Goal: Task Accomplishment & Management: Manage account settings

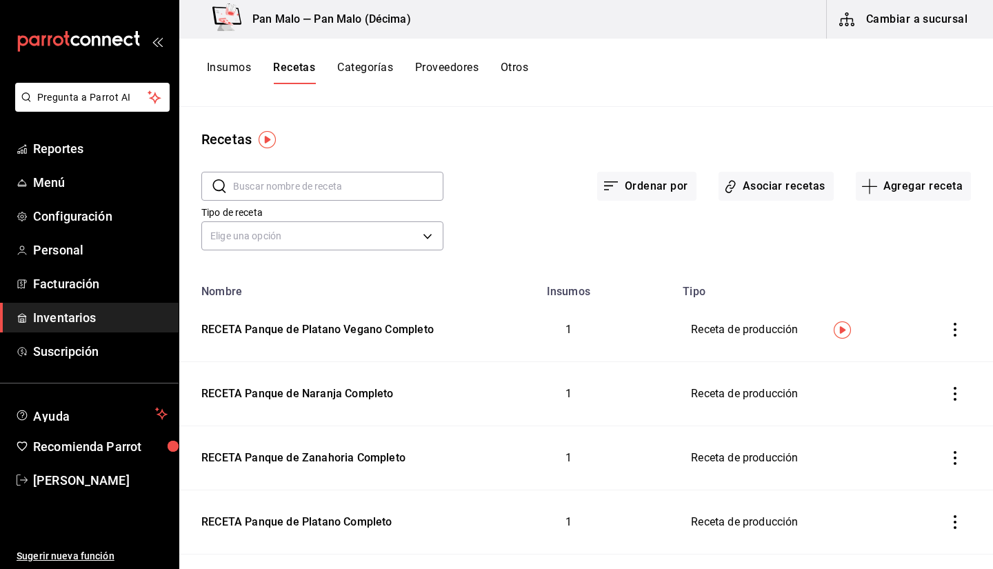
click at [236, 74] on button "Insumos" at bounding box center [229, 72] width 44 height 23
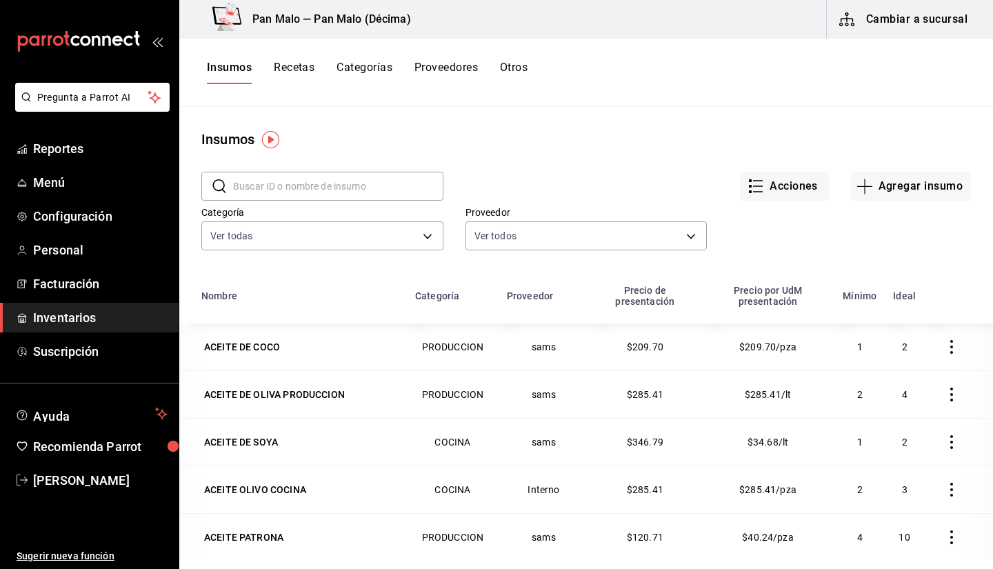
click at [878, 32] on button "Cambiar a sucursal" at bounding box center [904, 19] width 155 height 39
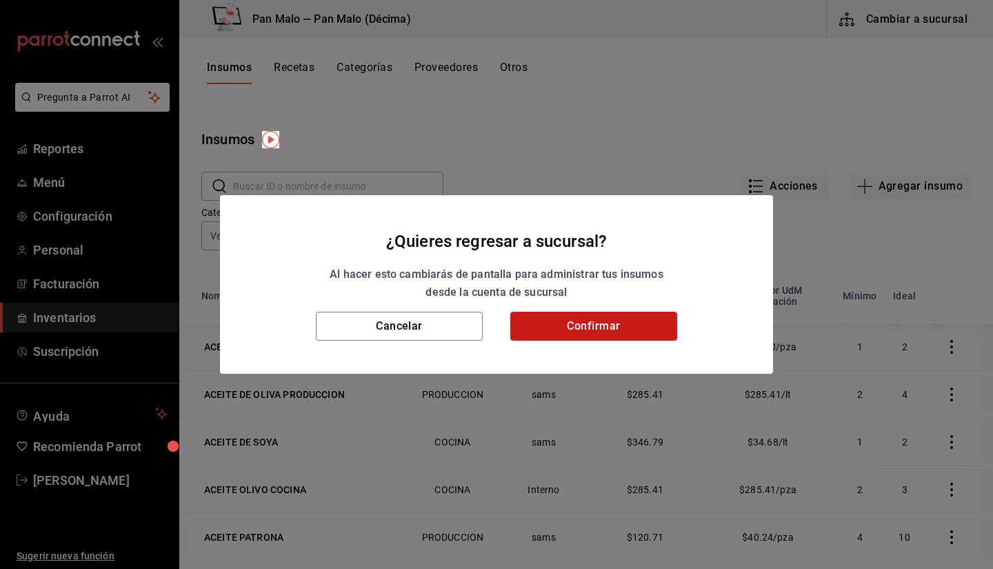
click at [625, 329] on button "Confirmar" at bounding box center [594, 326] width 167 height 29
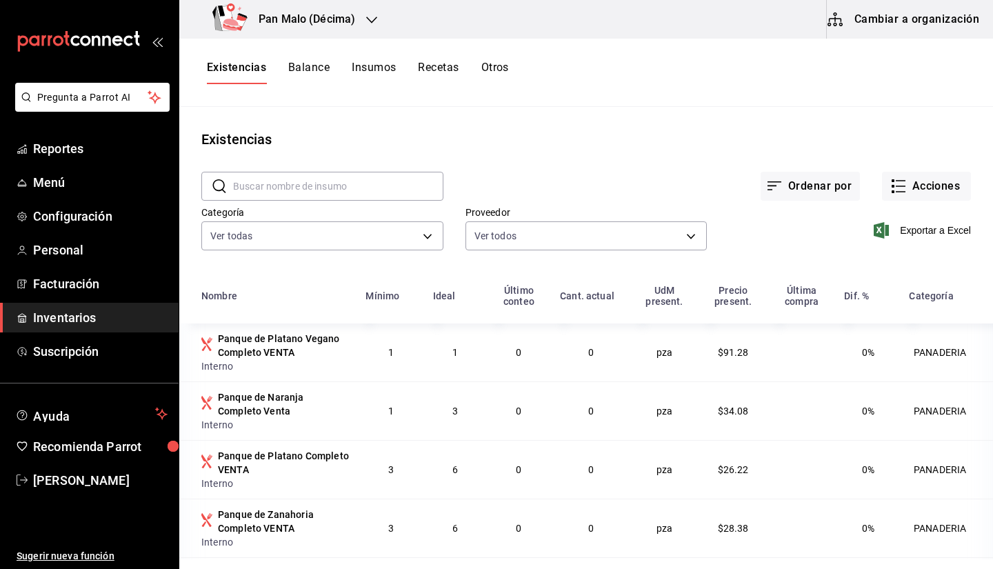
click at [507, 77] on button "Otros" at bounding box center [496, 72] width 28 height 23
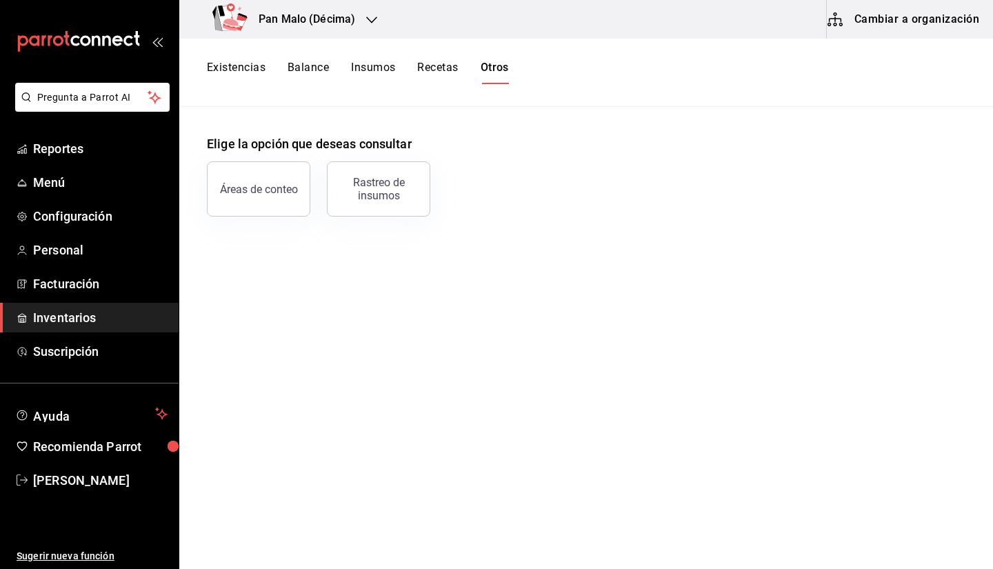
click at [350, 19] on h3 "Pan Malo (Décima)" at bounding box center [302, 19] width 108 height 17
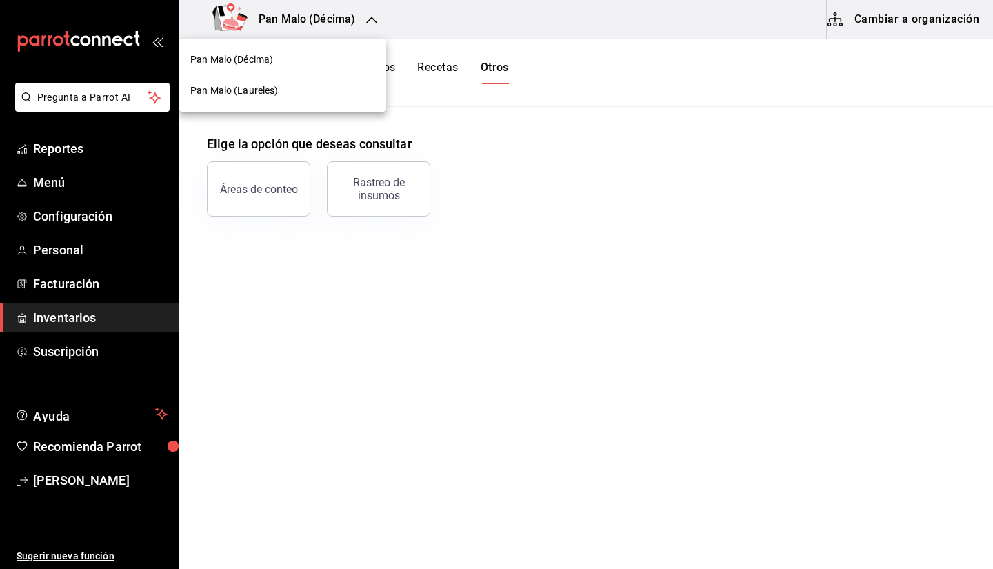
click at [925, 5] on div at bounding box center [496, 284] width 993 height 569
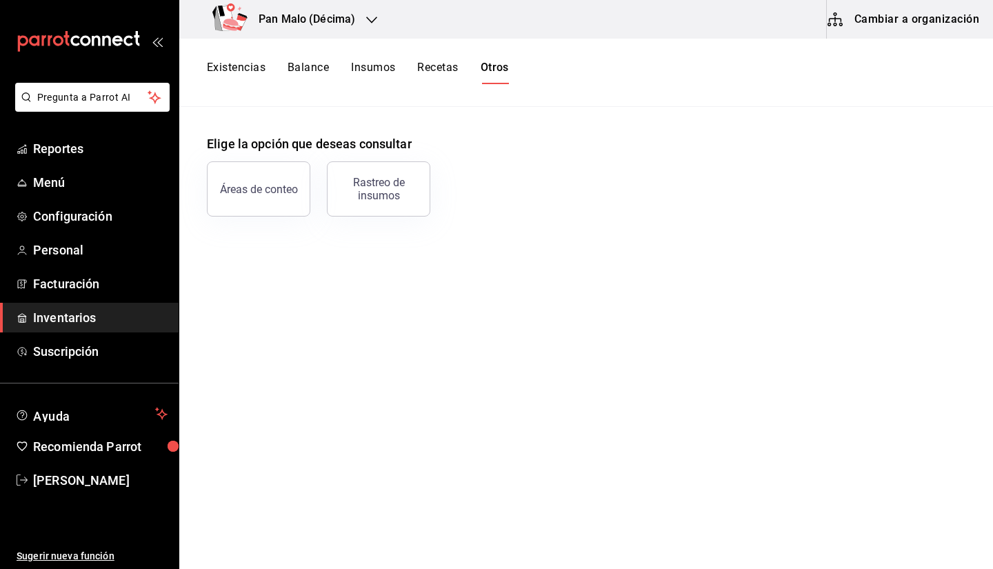
click at [901, 21] on button "Cambiar a organización" at bounding box center [904, 19] width 155 height 39
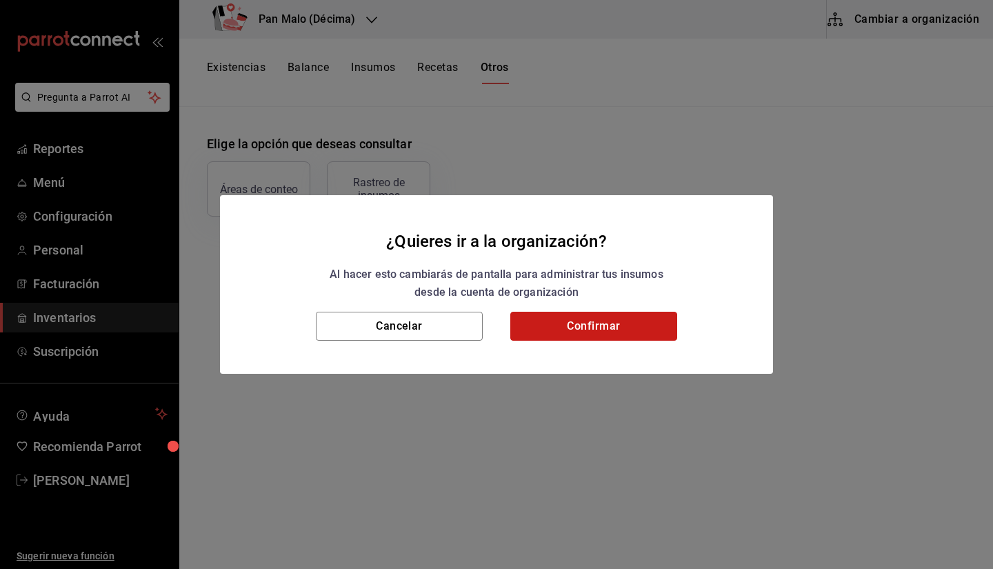
click at [619, 312] on button "Confirmar" at bounding box center [594, 326] width 167 height 29
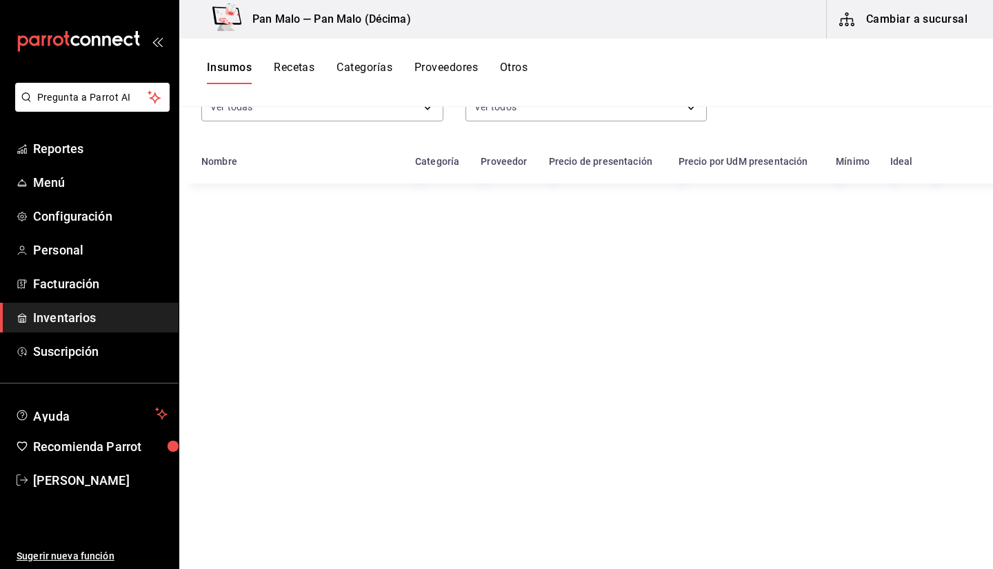
scroll to position [141, 0]
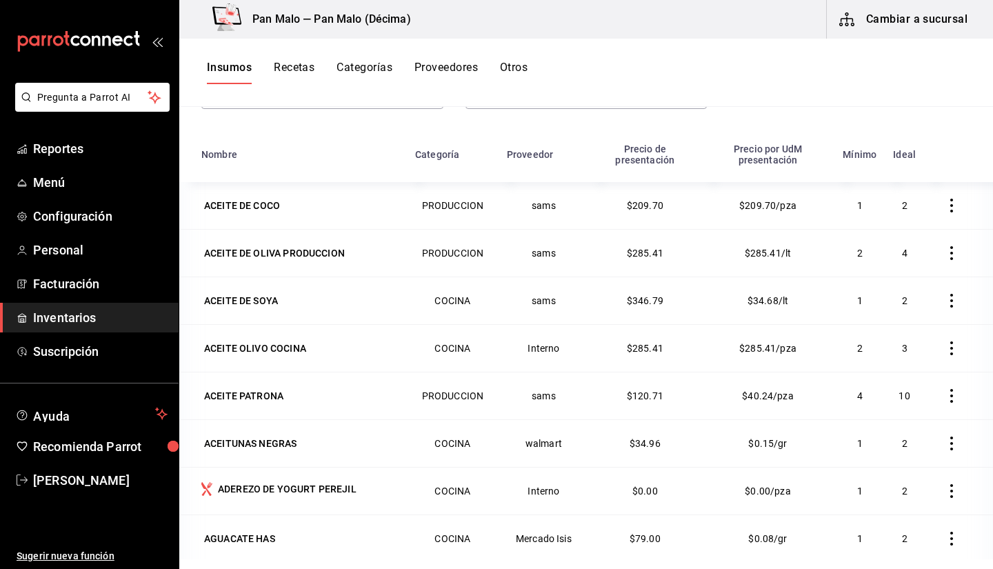
click at [508, 63] on button "Otros" at bounding box center [514, 72] width 28 height 23
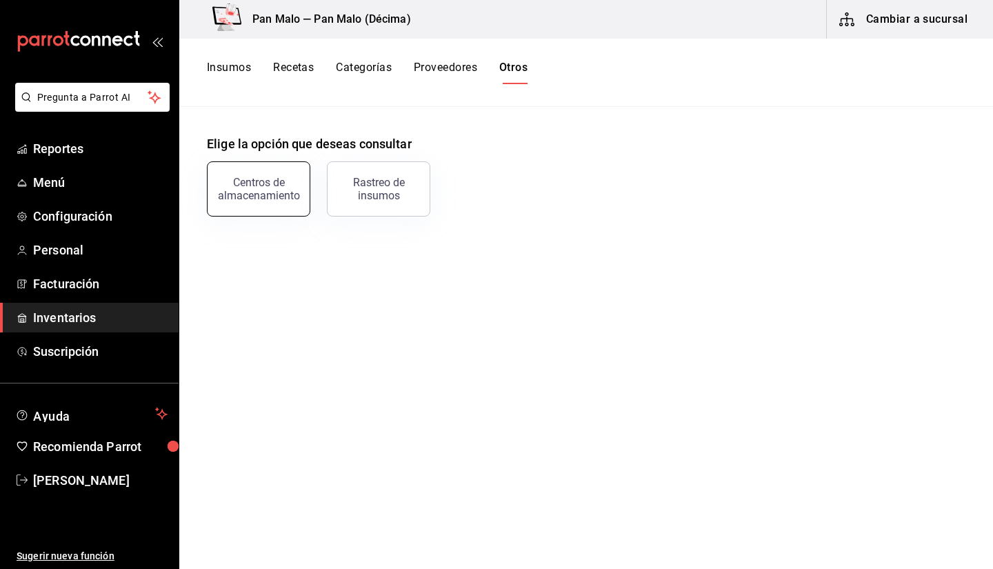
click at [279, 171] on button "Centros de almacenamiento" at bounding box center [258, 188] width 103 height 55
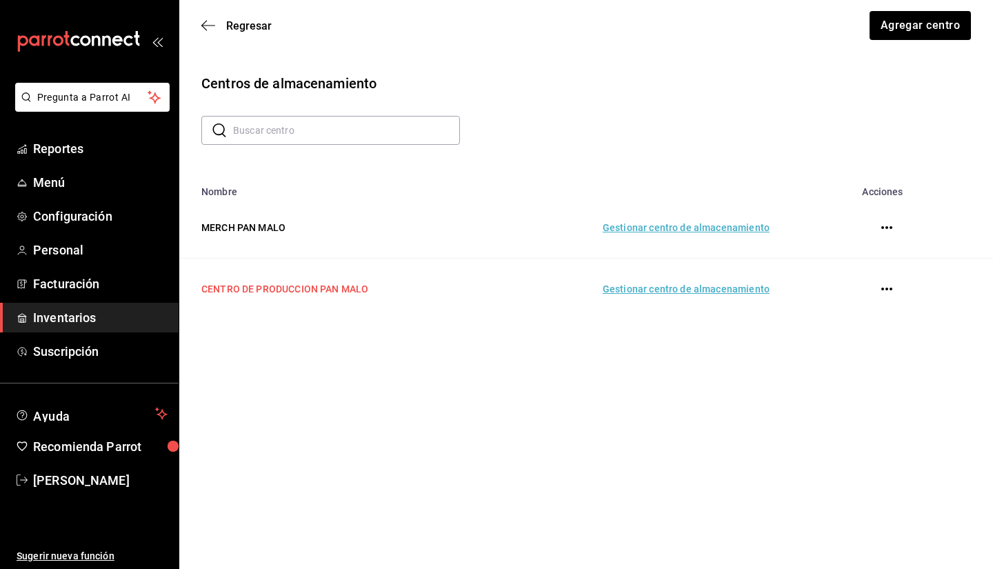
click at [466, 284] on td "CENTRO DE PRODUCCION PAN MALO" at bounding box center [333, 289] width 308 height 61
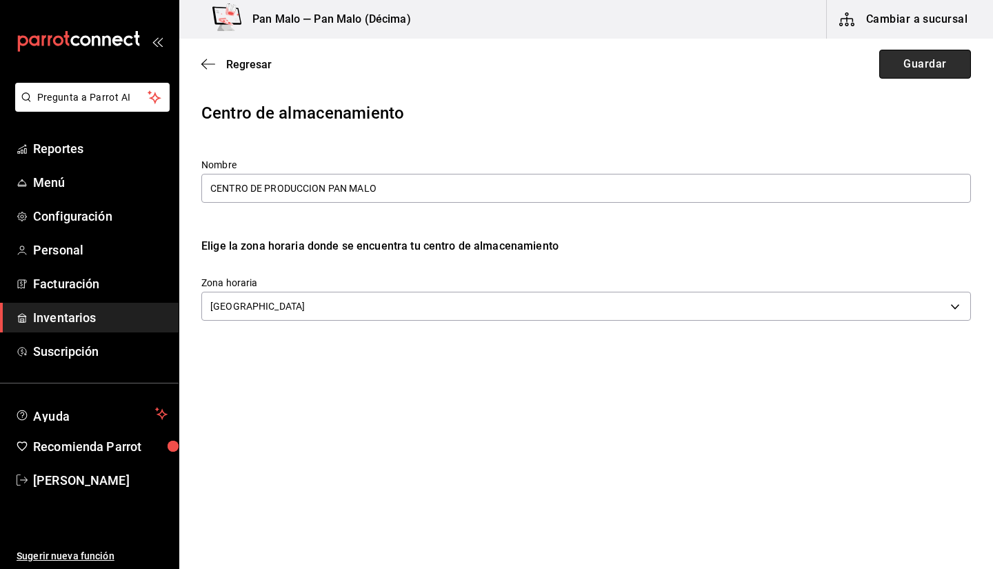
click at [913, 59] on button "Guardar" at bounding box center [926, 64] width 92 height 29
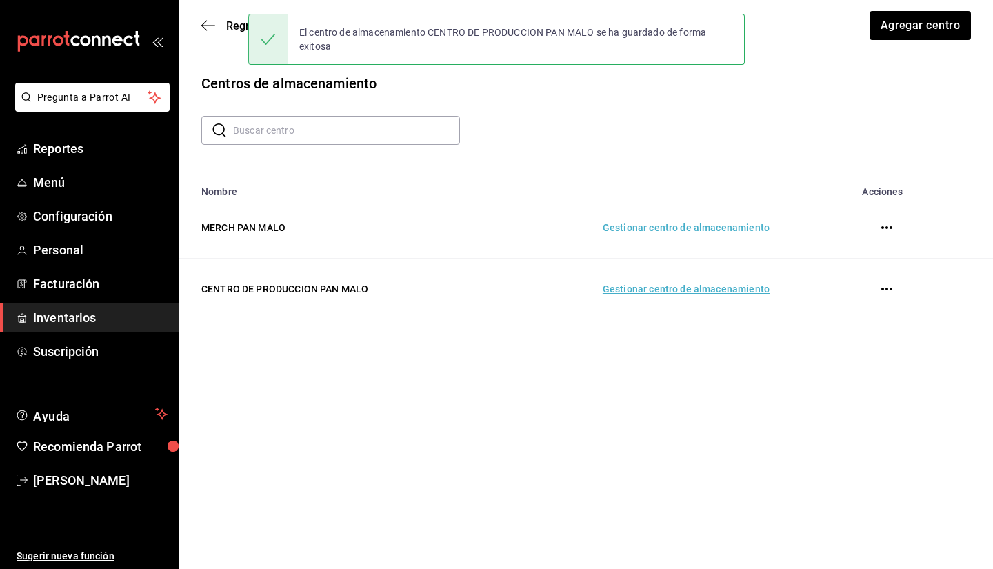
click at [674, 286] on td "Gestionar centro de almacenamiento" at bounding box center [636, 289] width 299 height 61
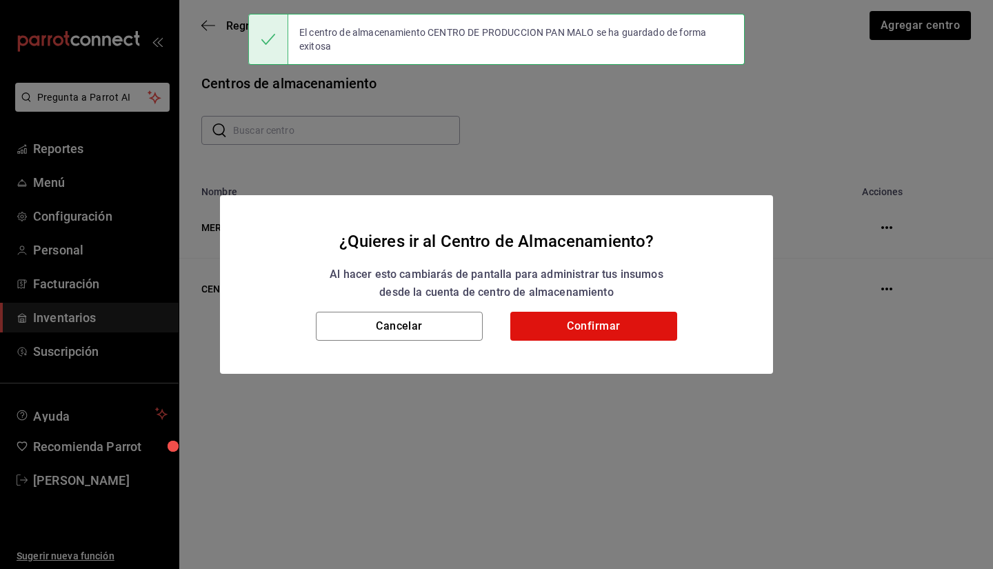
click at [549, 310] on h2 "¿Quieres ir al Centro de Almacenamiento? Al hacer esto cambiarás de pantalla pa…" at bounding box center [496, 253] width 553 height 117
click at [543, 330] on button "Confirmar" at bounding box center [594, 326] width 167 height 29
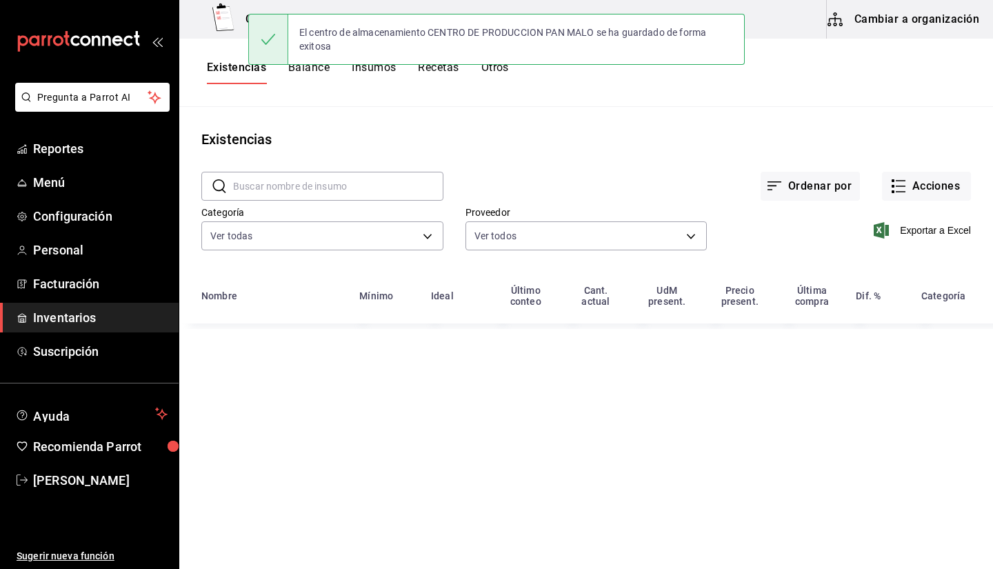
click at [297, 190] on input "text" at bounding box center [338, 186] width 210 height 28
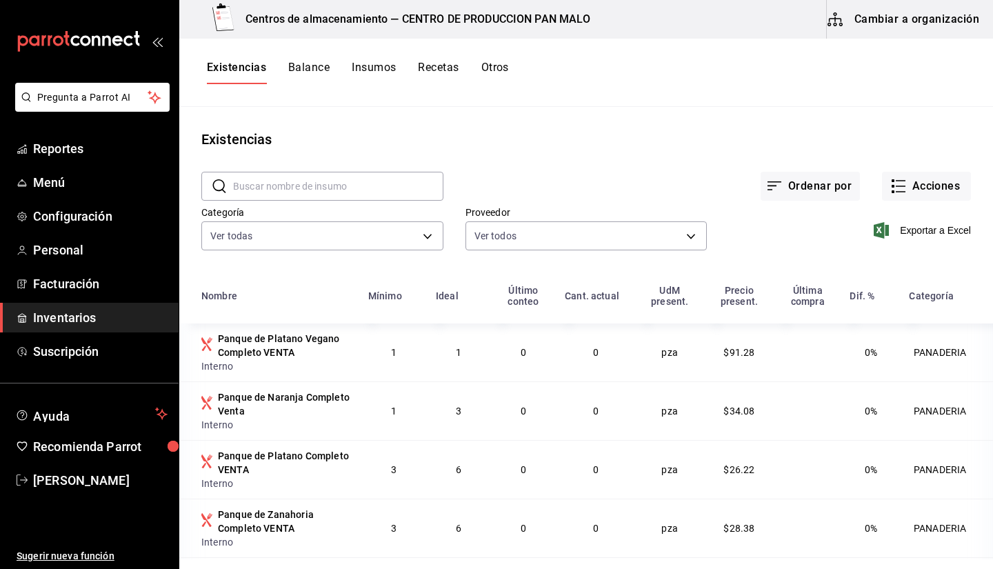
click at [693, 161] on div "Ordenar por Acciones" at bounding box center [708, 175] width 528 height 51
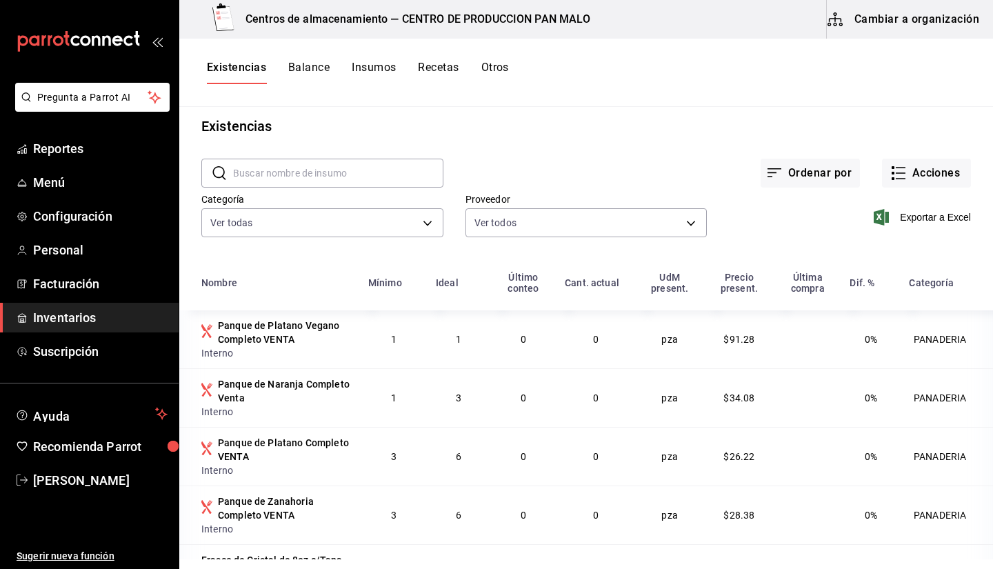
click at [367, 164] on input "text" at bounding box center [338, 173] width 210 height 28
type input "h"
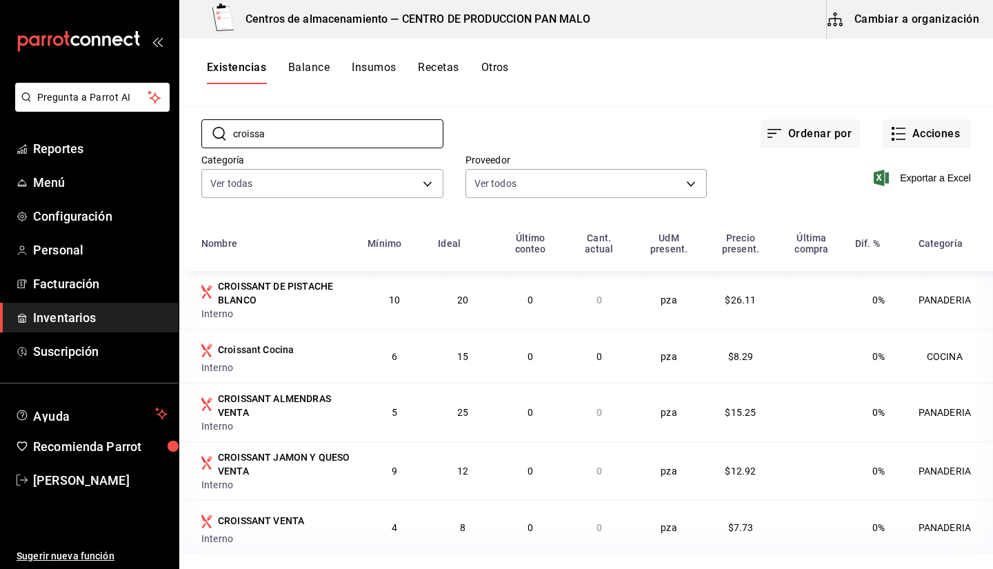
scroll to position [48, 0]
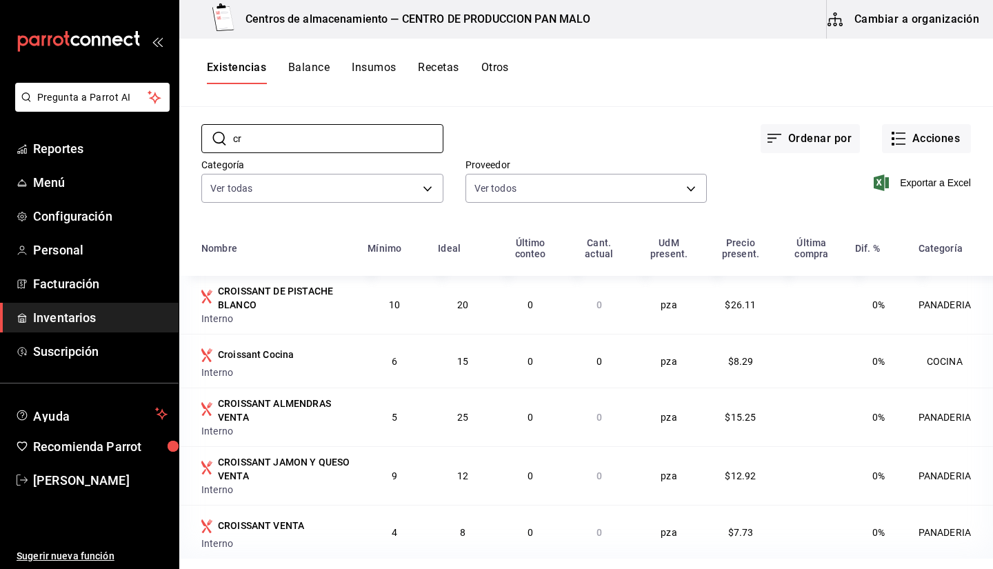
type input "c"
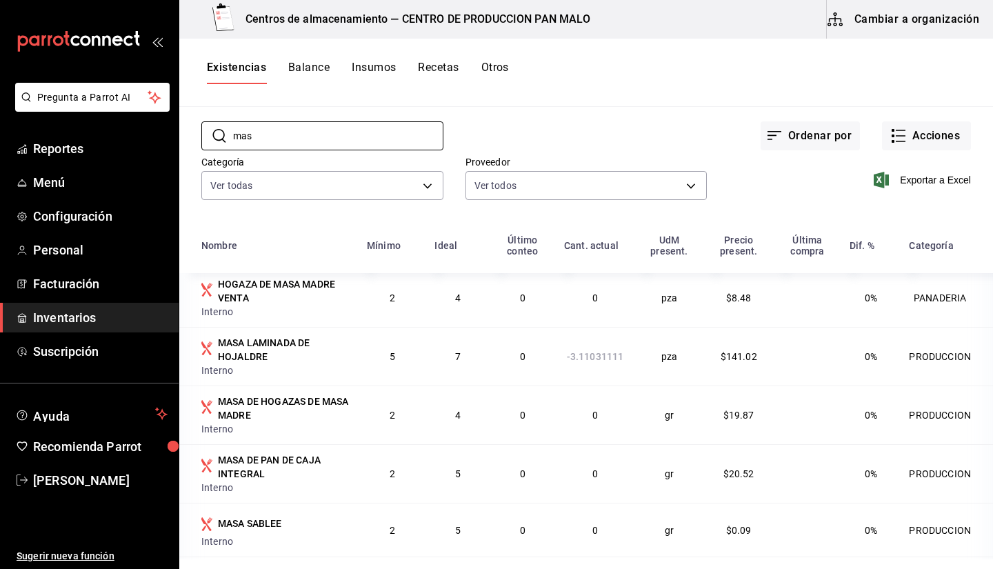
scroll to position [344, 0]
type input "mas"
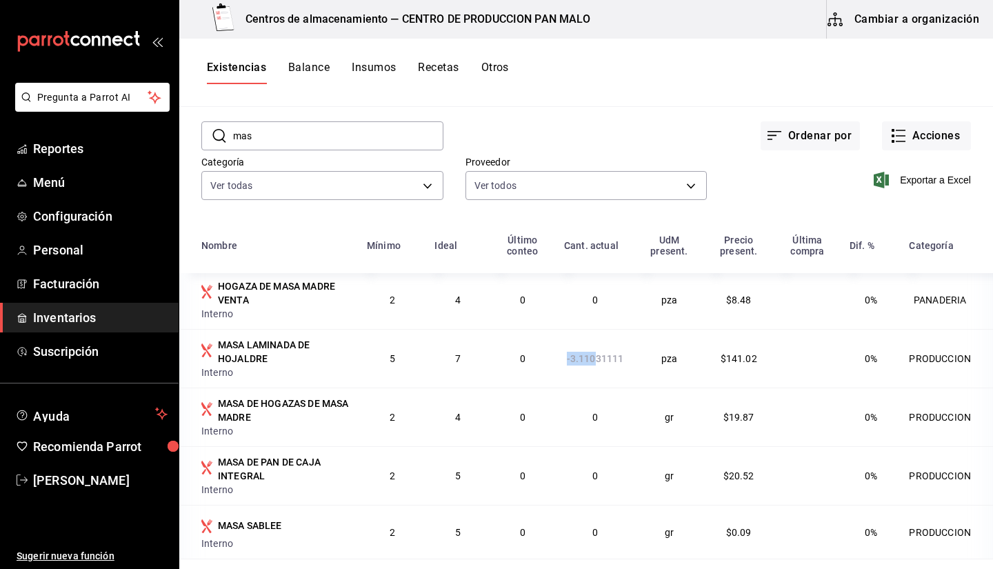
drag, startPoint x: 552, startPoint y: 369, endPoint x: 584, endPoint y: 368, distance: 32.4
click at [584, 368] on td "-3.11031111" at bounding box center [595, 358] width 79 height 59
click at [579, 166] on div "Ver todos 36340c73-94e1-4ffc-8e70-5641b5614b16,62d2566f-a3bd-4000-8dc1-406bdbf1…" at bounding box center [587, 184] width 242 height 37
